Goal: Manage account settings

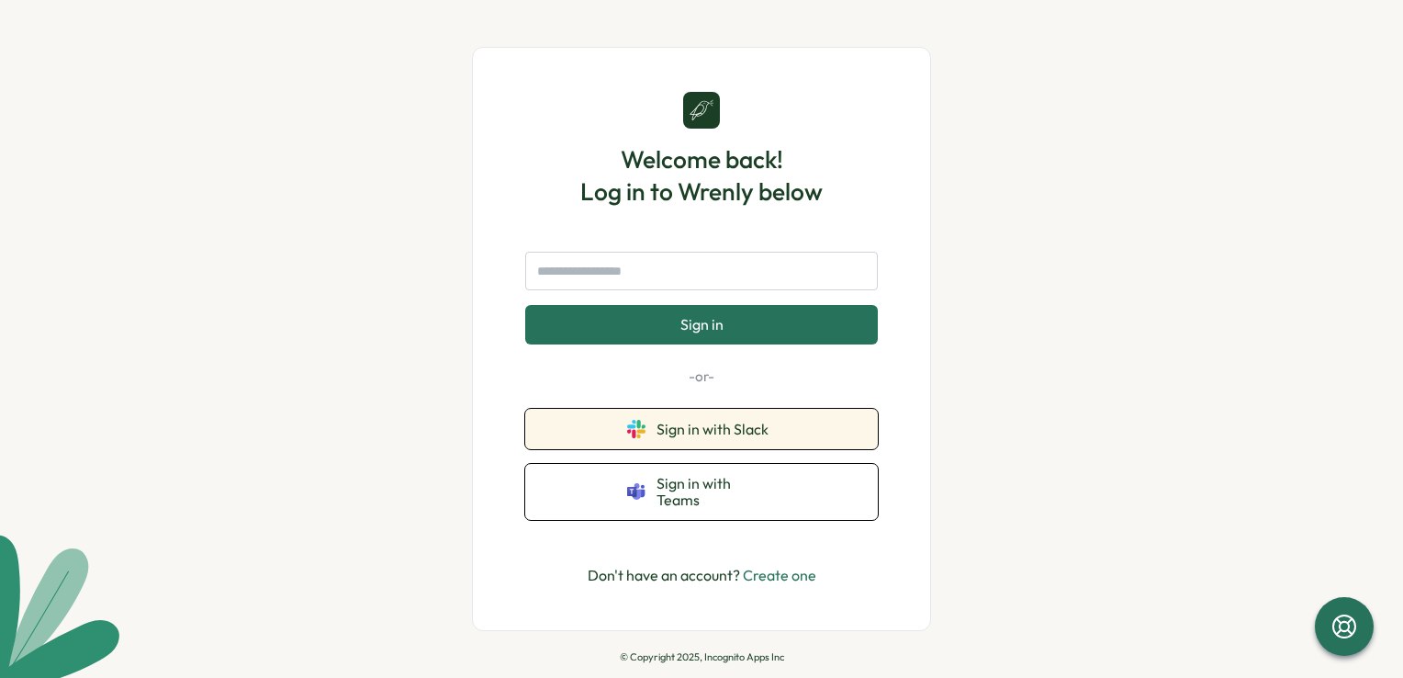
click at [768, 448] on button "Sign in with Slack" at bounding box center [701, 429] width 353 height 40
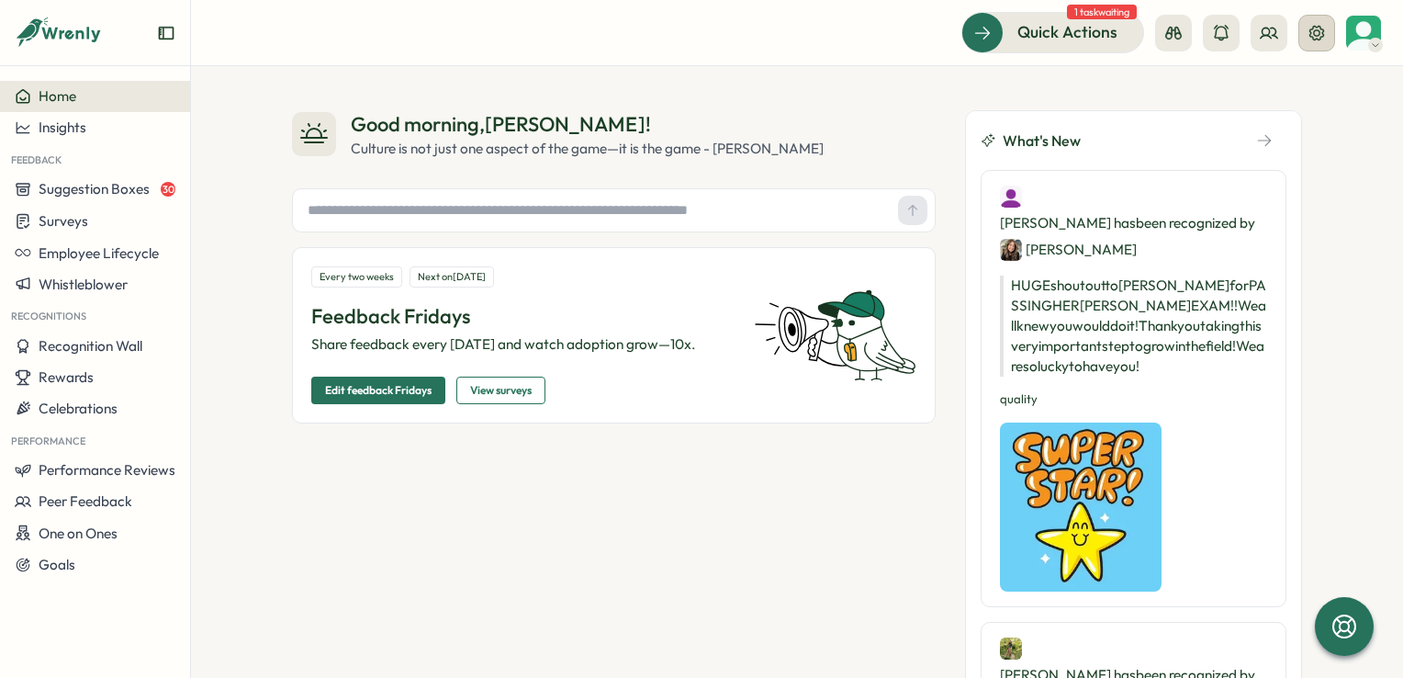
click at [1307, 38] on button at bounding box center [1316, 33] width 37 height 37
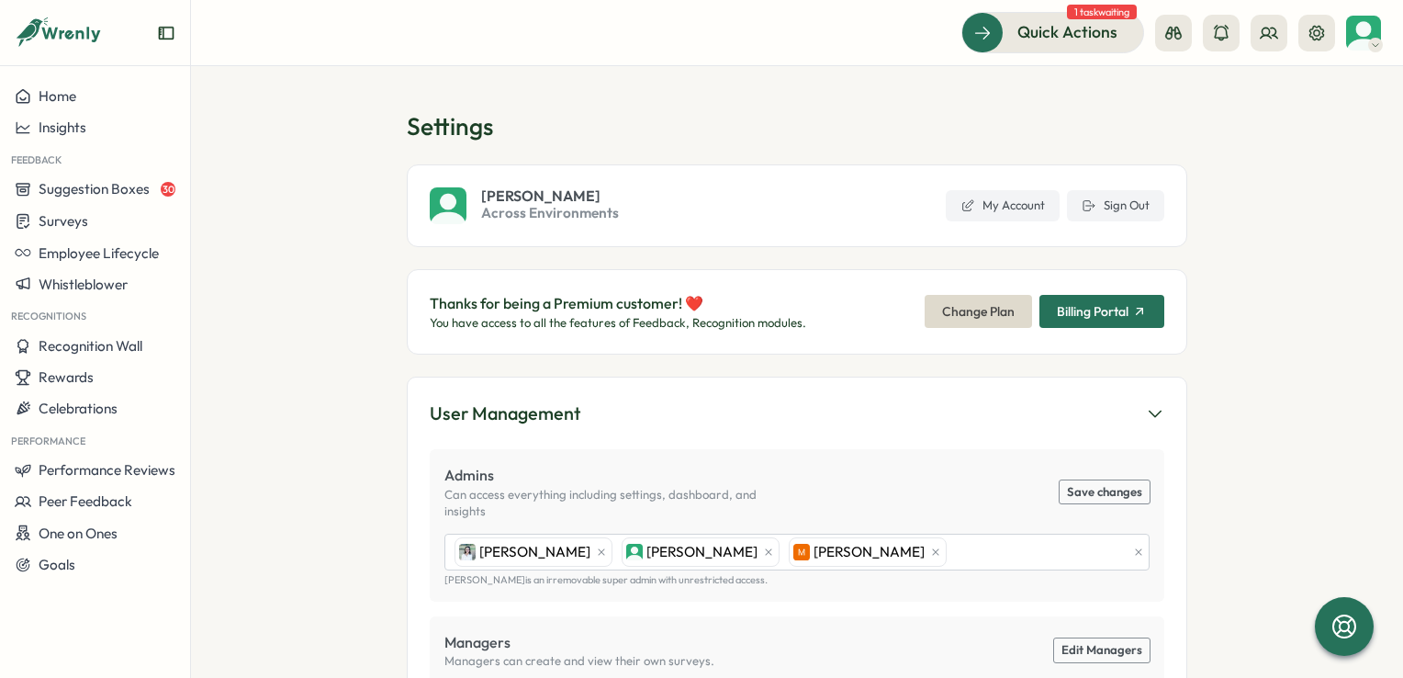
click at [1116, 313] on span "Billing Portal" at bounding box center [1093, 311] width 72 height 13
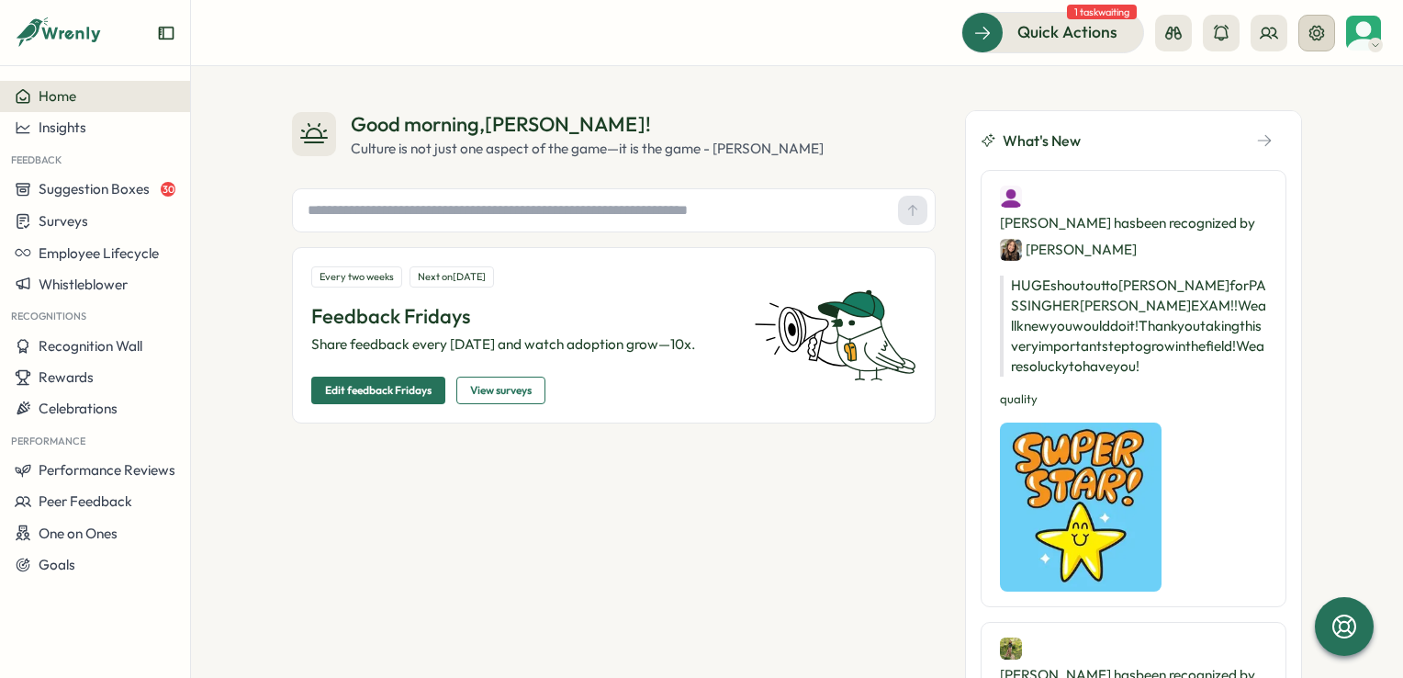
click at [1323, 32] on icon at bounding box center [1316, 33] width 18 height 18
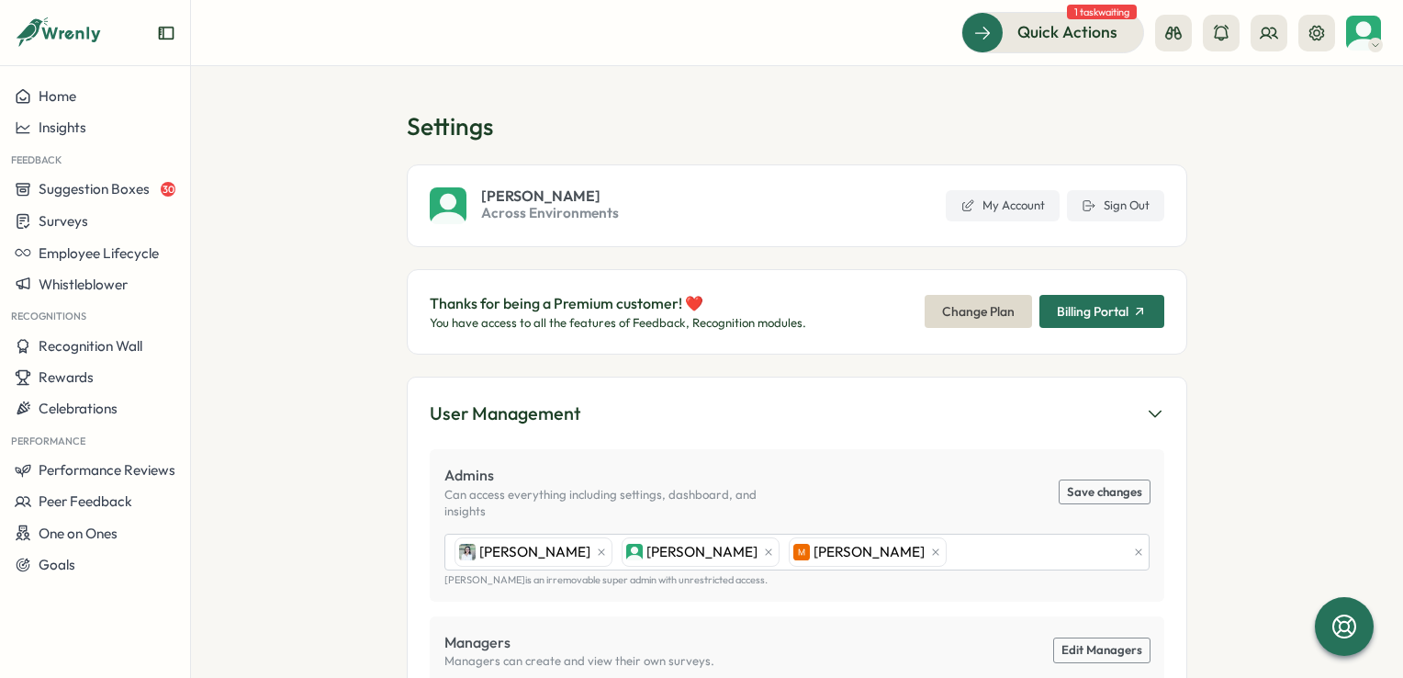
click at [1101, 310] on span "Billing Portal" at bounding box center [1093, 311] width 72 height 13
